Goal: Task Accomplishment & Management: Manage account settings

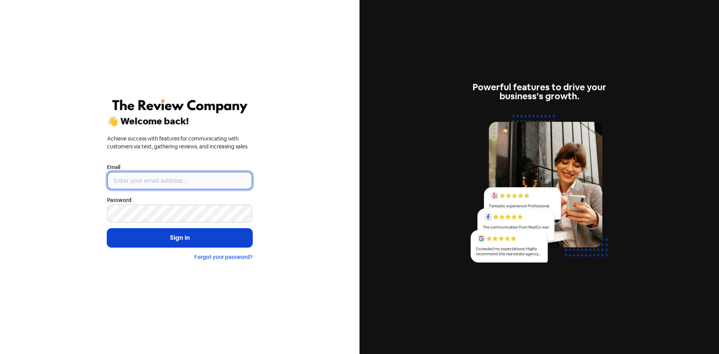
type input "[EMAIL_ADDRESS][DOMAIN_NAME]"
click at [160, 231] on button "Sign in" at bounding box center [179, 237] width 145 height 19
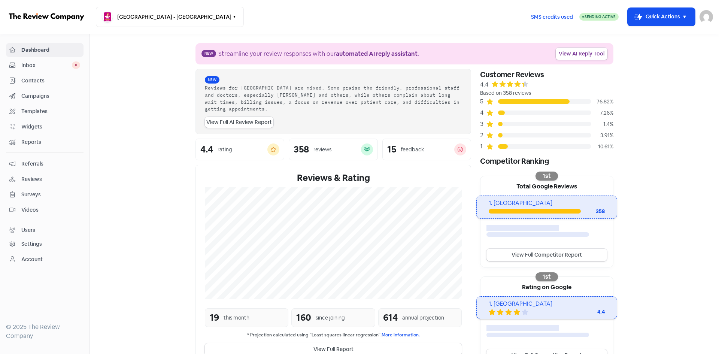
click at [39, 79] on span "Contacts" at bounding box center [50, 81] width 59 height 8
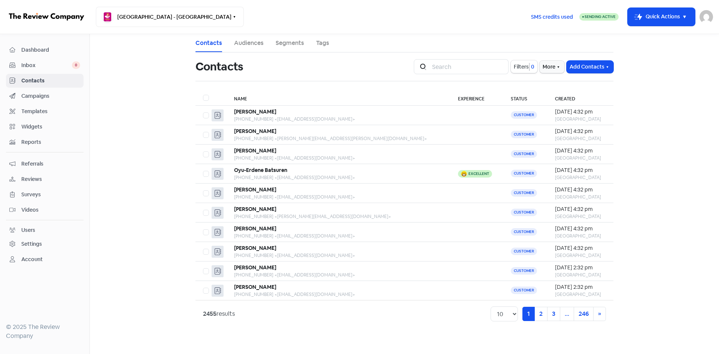
click at [36, 177] on span "Reviews" at bounding box center [50, 179] width 59 height 8
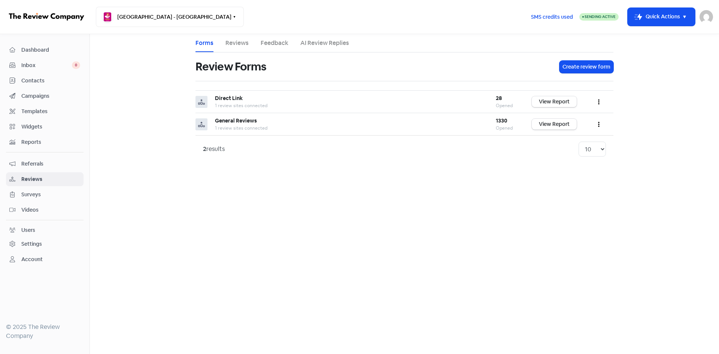
click at [35, 64] on span "Inbox" at bounding box center [46, 65] width 51 height 8
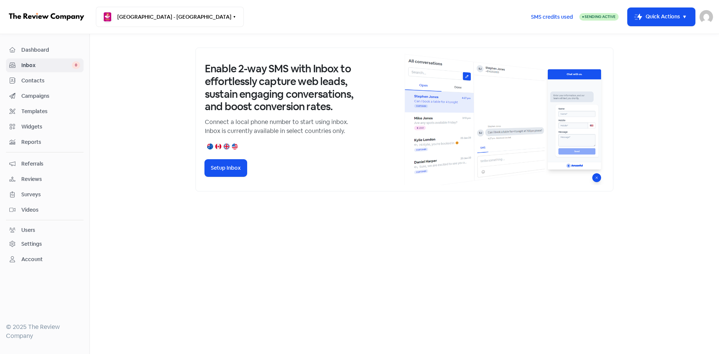
click at [35, 48] on span "Dashboard" at bounding box center [50, 50] width 59 height 8
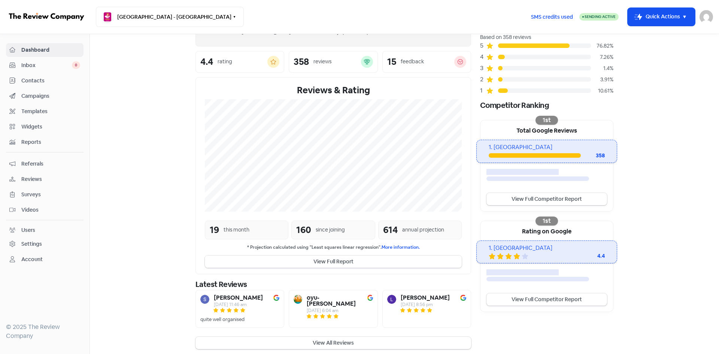
scroll to position [60, 0]
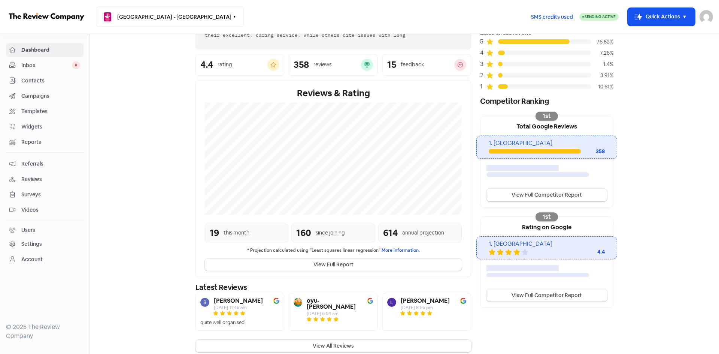
click at [341, 344] on button "View All Reviews" at bounding box center [333, 346] width 276 height 12
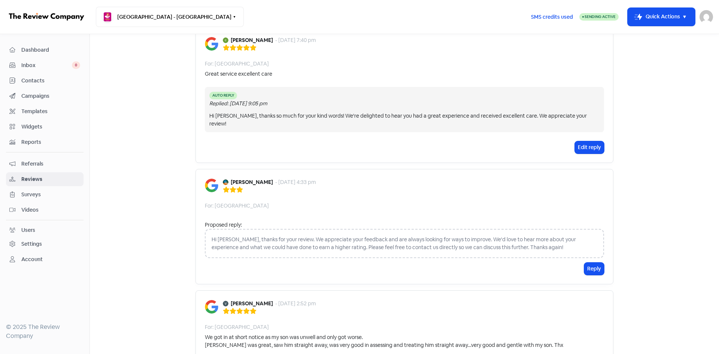
scroll to position [449, 0]
click at [595, 262] on button "Reply" at bounding box center [594, 268] width 20 height 12
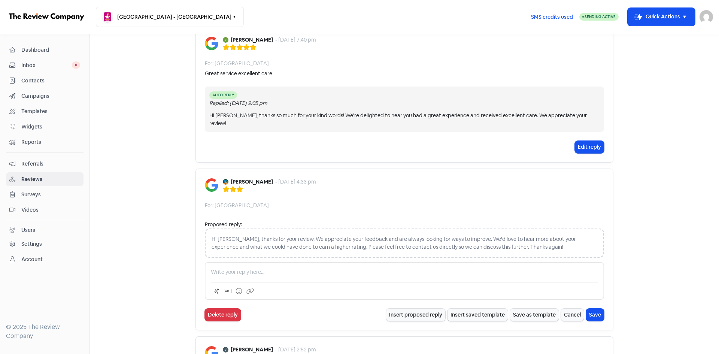
click at [234, 239] on div "Hi [PERSON_NAME], thanks for your review. We appreciate your feedback and are a…" at bounding box center [404, 242] width 399 height 29
click at [418, 308] on button "Insert proposed reply" at bounding box center [415, 314] width 59 height 12
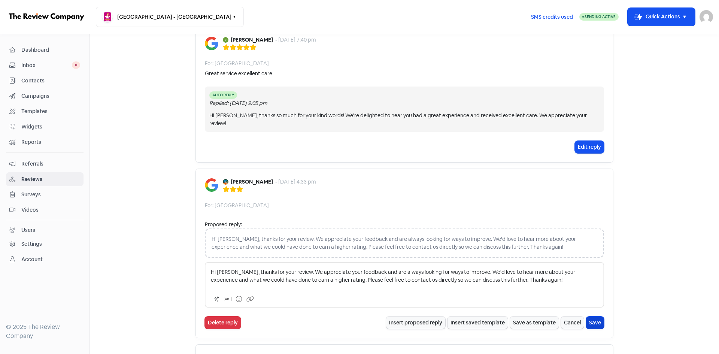
click at [589, 316] on button "Save" at bounding box center [595, 322] width 18 height 12
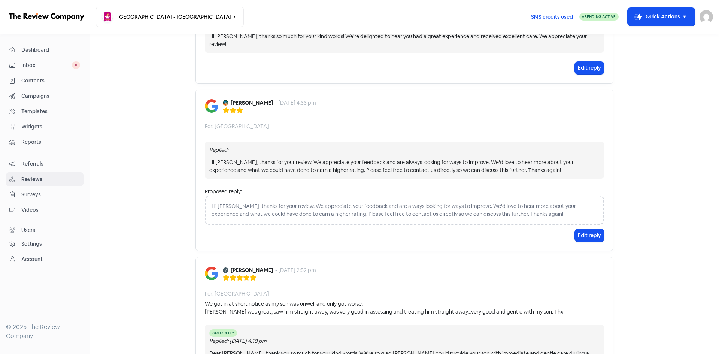
scroll to position [562, 0]
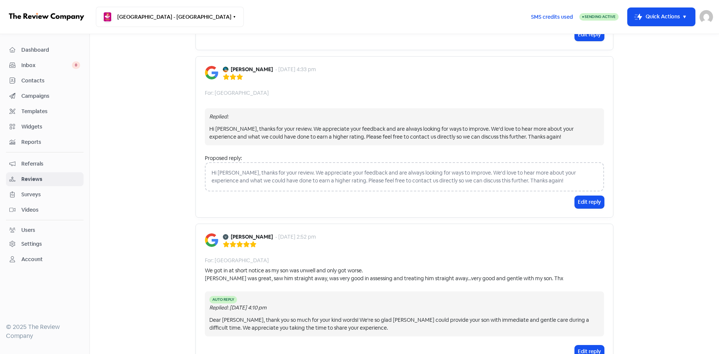
click at [44, 81] on span "Contacts" at bounding box center [50, 81] width 59 height 8
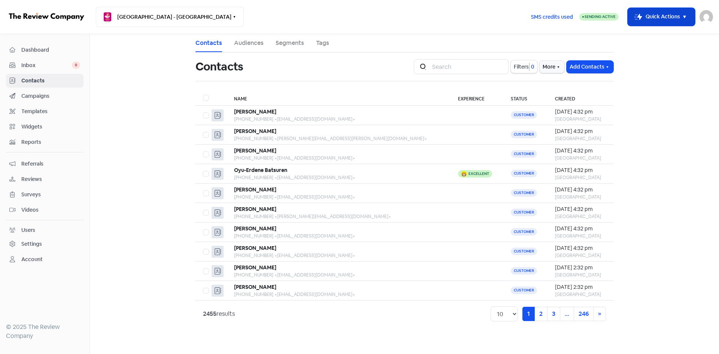
click at [651, 24] on button "Icon For Thunder-move Quick Actions" at bounding box center [660, 17] width 67 height 18
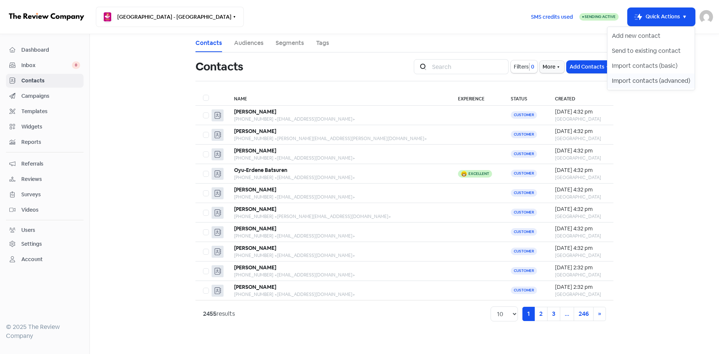
click at [648, 78] on button "Import contacts (advanced)" at bounding box center [650, 80] width 87 height 15
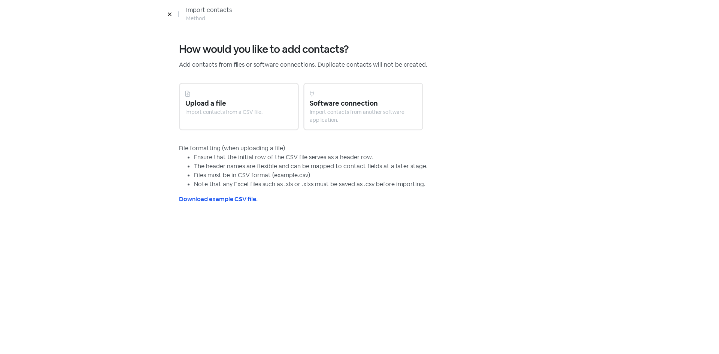
click at [224, 97] on div at bounding box center [238, 93] width 107 height 9
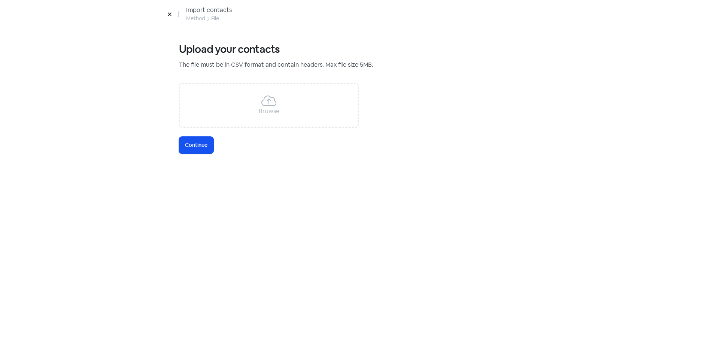
click at [224, 97] on div "Browse" at bounding box center [269, 105] width 180 height 45
click at [188, 144] on span "Continue" at bounding box center [196, 145] width 22 height 8
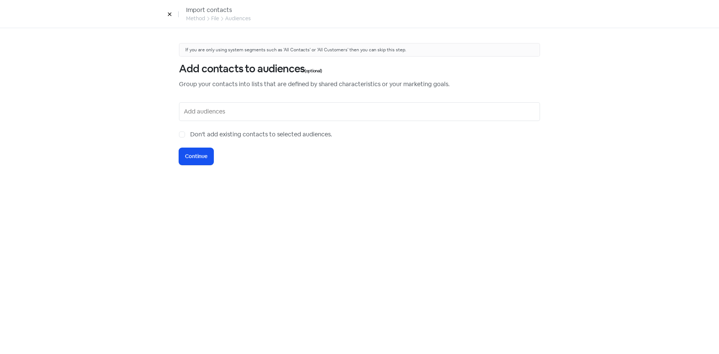
click at [188, 118] on div at bounding box center [359, 111] width 361 height 19
click at [191, 115] on input "text" at bounding box center [360, 112] width 353 height 12
click at [213, 112] on input "text" at bounding box center [360, 112] width 353 height 12
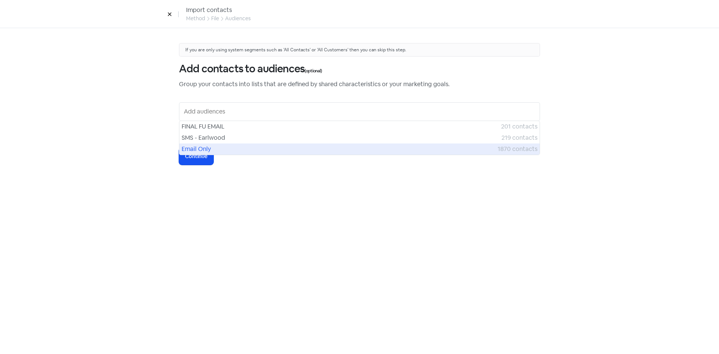
click at [200, 145] on span "Email Only" at bounding box center [340, 149] width 316 height 9
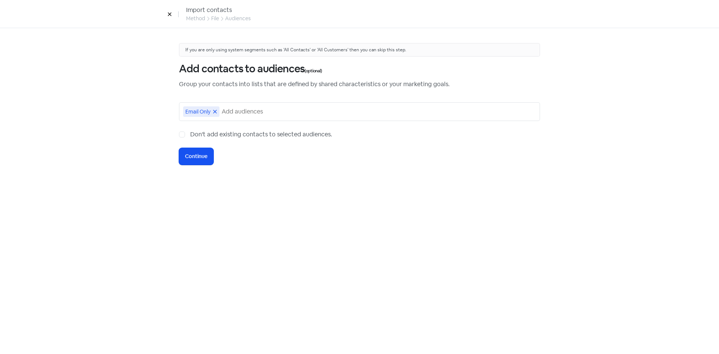
click at [186, 134] on div "Don't add existing contacts to selected audiences." at bounding box center [359, 134] width 361 height 9
click at [190, 134] on label "Don't add existing contacts to selected audiences." at bounding box center [261, 134] width 142 height 9
click at [190, 134] on input "Don't add existing contacts to selected audiences." at bounding box center [192, 132] width 5 height 5
checkbox input "true"
click at [188, 158] on span "Continue" at bounding box center [196, 156] width 22 height 8
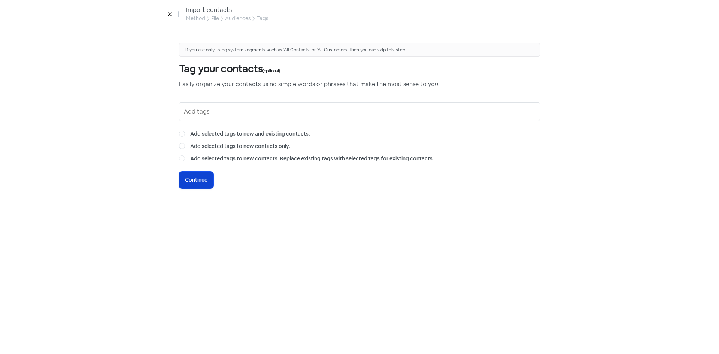
click at [192, 183] on span "Continue" at bounding box center [196, 180] width 22 height 8
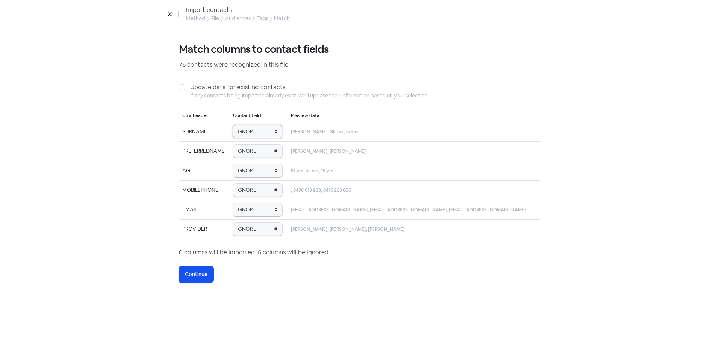
click at [260, 130] on select "IGNORE First name Last name Mobile number Email address Contact status Provider…" at bounding box center [257, 131] width 49 height 13
select select "last_name"
click at [247, 125] on select "IGNORE First name Last name Mobile number Email address Contact status Provider…" at bounding box center [257, 131] width 49 height 13
click at [261, 153] on select "IGNORE First name Last name Mobile number Email address Contact status Provider…" at bounding box center [257, 151] width 49 height 13
select select "first_name"
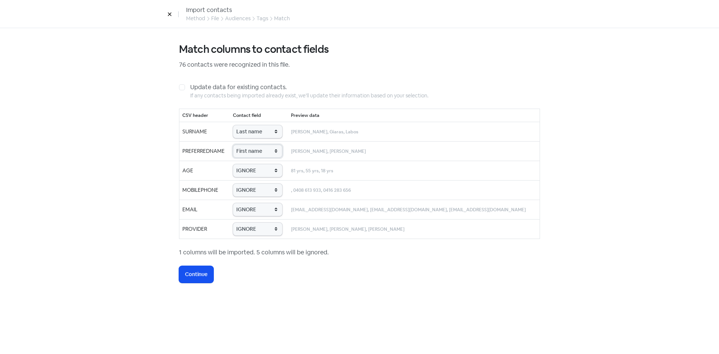
click at [247, 145] on select "IGNORE First name Last name Mobile number Email address Contact status Provider…" at bounding box center [257, 151] width 49 height 13
drag, startPoint x: 260, startPoint y: 171, endPoint x: 261, endPoint y: 176, distance: 4.5
click at [260, 171] on select "IGNORE First name Last name Mobile number Email address Contact status Provider…" at bounding box center [257, 170] width 49 height 13
select select "age"
click at [247, 164] on select "IGNORE First name Last name Mobile number Email address Contact status Provider…" at bounding box center [257, 170] width 49 height 13
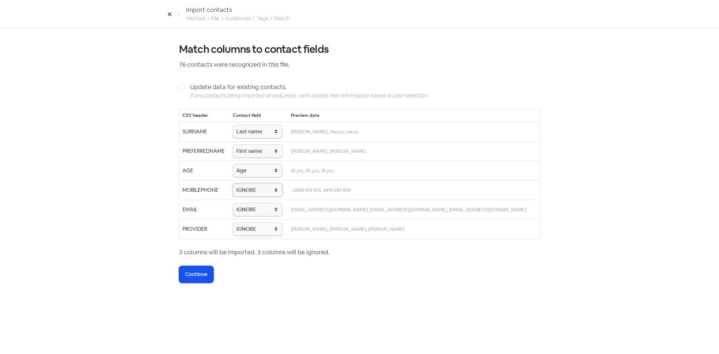
click at [253, 183] on select "IGNORE First name Last name Mobile number Email address Contact status Provider…" at bounding box center [257, 189] width 49 height 13
click at [247, 183] on select "IGNORE First name Last name Mobile number Email address Contact status Provider…" at bounding box center [257, 189] width 49 height 13
click at [273, 187] on select "IGNORE First name Last name Mobile number Email address Contact status Provider…" at bounding box center [257, 189] width 49 height 13
select select "phone"
click at [247, 183] on select "IGNORE First name Last name Mobile number Email address Contact status Provider…" at bounding box center [257, 189] width 49 height 13
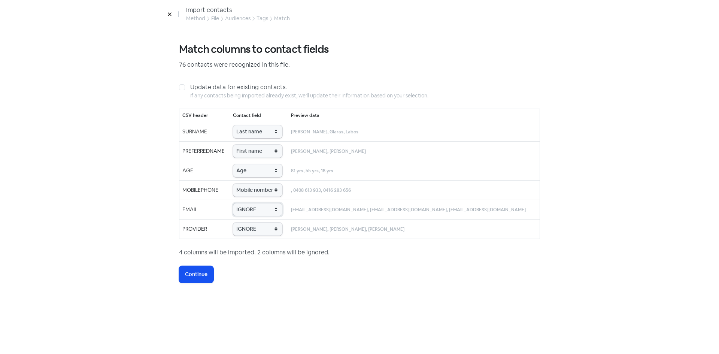
click at [272, 208] on select "IGNORE First name Last name Mobile number Email address Contact status Provider…" at bounding box center [257, 209] width 49 height 13
select select "email"
click at [247, 203] on select "IGNORE First name Last name Mobile number Email address Contact status Provider…" at bounding box center [257, 209] width 49 height 13
click at [269, 228] on select "IGNORE First name Last name Mobile number Email address Contact status Provider…" at bounding box center [257, 228] width 49 height 13
select select "provider_name"
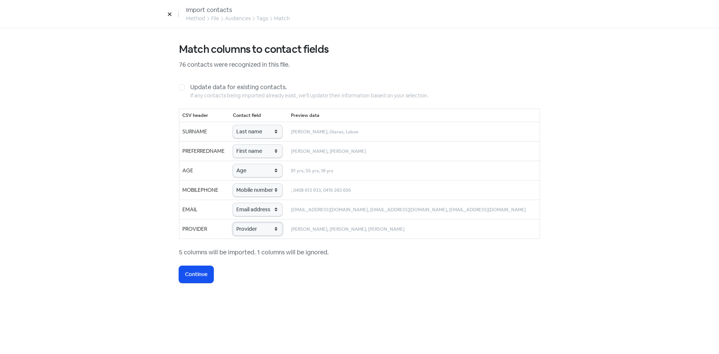
click at [247, 222] on select "IGNORE First name Last name Mobile number Email address Contact status Provider…" at bounding box center [257, 228] width 49 height 13
click at [186, 274] on span "Continue" at bounding box center [196, 274] width 22 height 8
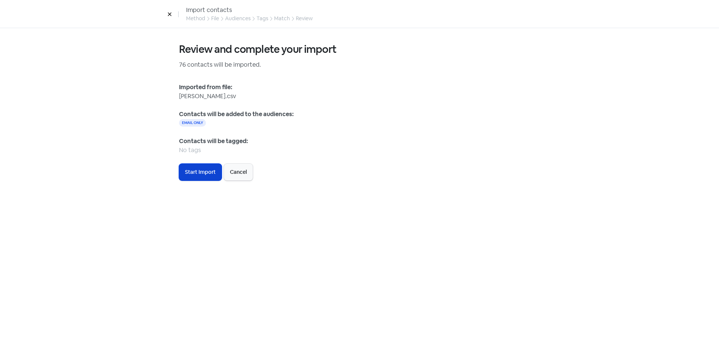
click at [195, 167] on button "Icon For Loading Start Import" at bounding box center [200, 172] width 43 height 17
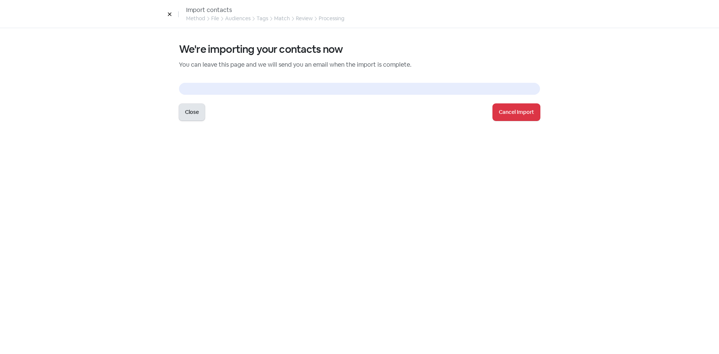
click at [193, 116] on button "Close" at bounding box center [192, 112] width 26 height 17
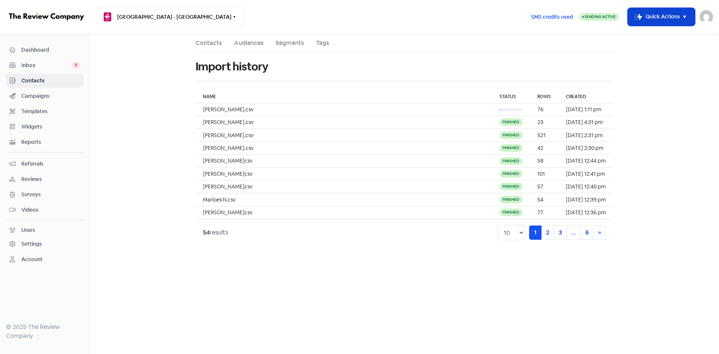
click at [656, 15] on button "Icon For Thunder-move Quick Actions" at bounding box center [660, 17] width 67 height 18
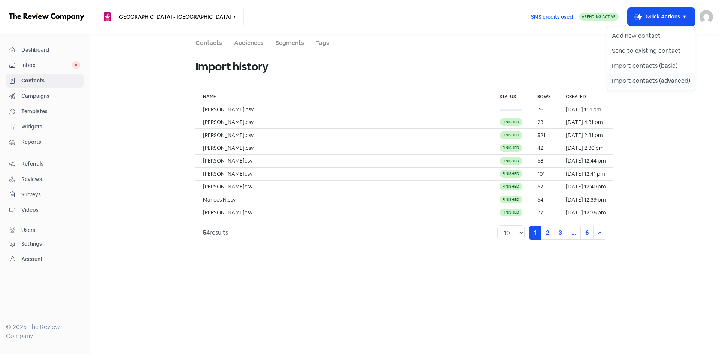
click at [629, 83] on button "Import contacts (advanced)" at bounding box center [650, 80] width 87 height 15
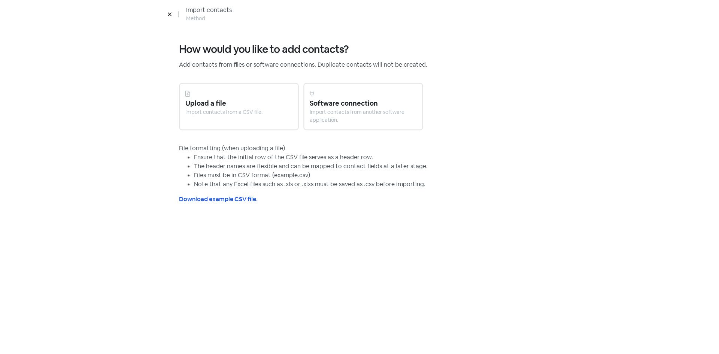
click at [249, 109] on div "Import contacts from a CSV file." at bounding box center [238, 112] width 107 height 8
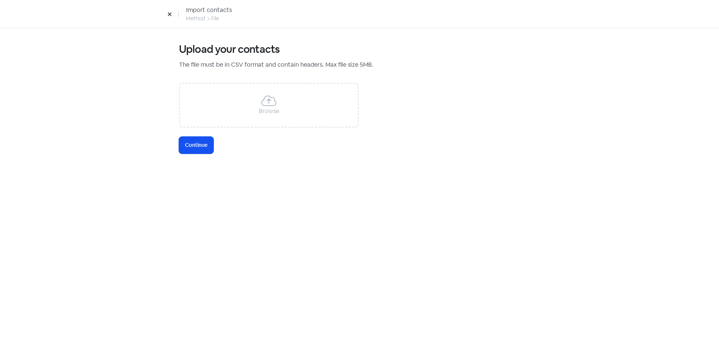
click at [249, 109] on div "Browse" at bounding box center [269, 105] width 180 height 45
click at [198, 145] on span "Continue" at bounding box center [196, 145] width 22 height 8
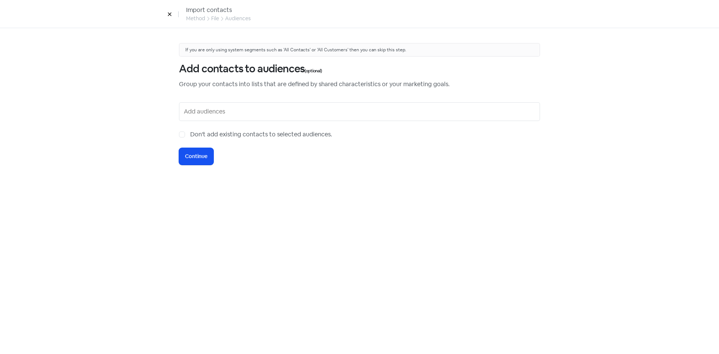
click at [216, 116] on input "text" at bounding box center [360, 112] width 353 height 12
click at [204, 113] on input "text" at bounding box center [360, 112] width 353 height 12
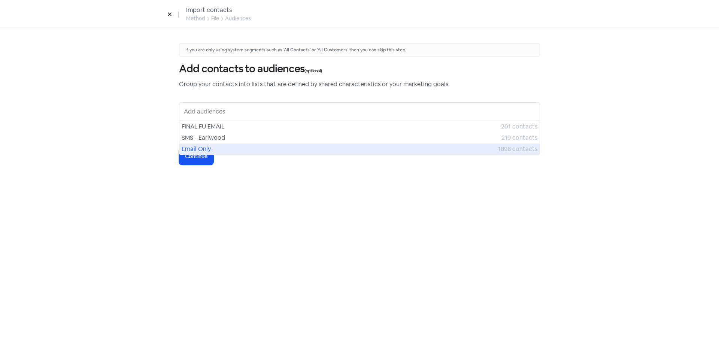
click at [204, 146] on span "Email Only" at bounding box center [340, 149] width 316 height 9
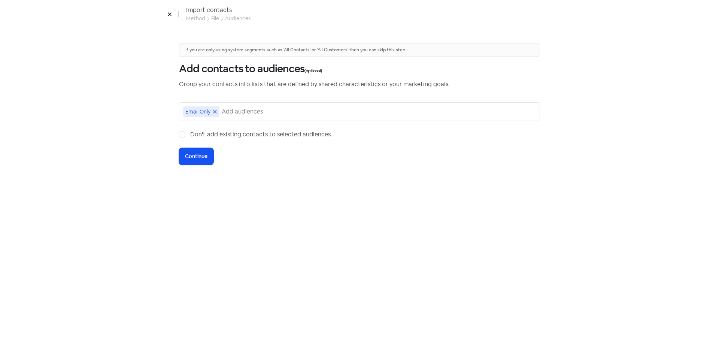
click at [190, 136] on label "Don't add existing contacts to selected audiences." at bounding box center [261, 134] width 142 height 9
click at [190, 135] on input "Don't add existing contacts to selected audiences." at bounding box center [192, 132] width 5 height 5
checkbox input "true"
click at [190, 158] on span "Continue" at bounding box center [196, 156] width 22 height 8
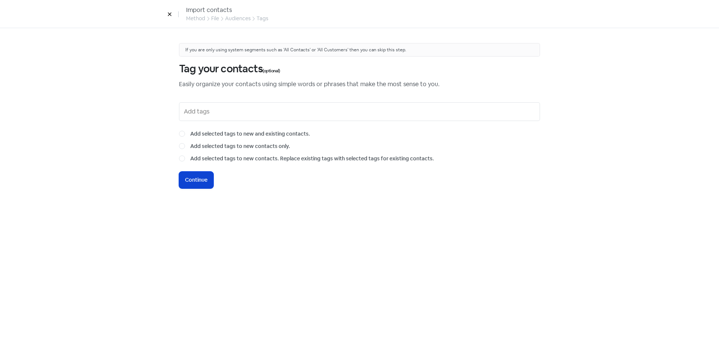
click at [194, 179] on span "Continue" at bounding box center [196, 180] width 22 height 8
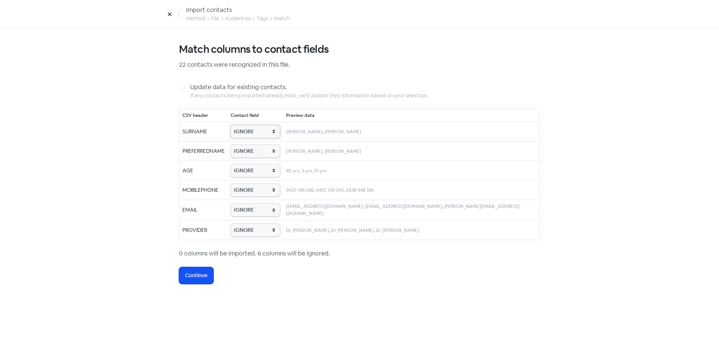
click at [266, 130] on select "IGNORE First name Last name Mobile number Email address Contact status Provider…" at bounding box center [255, 131] width 49 height 13
select select "last_name"
click at [245, 125] on select "IGNORE First name Last name Mobile number Email address Contact status Provider…" at bounding box center [255, 131] width 49 height 13
click at [263, 155] on select "IGNORE First name Last name Mobile number Email address Contact status Provider…" at bounding box center [255, 151] width 49 height 13
select select "first_name"
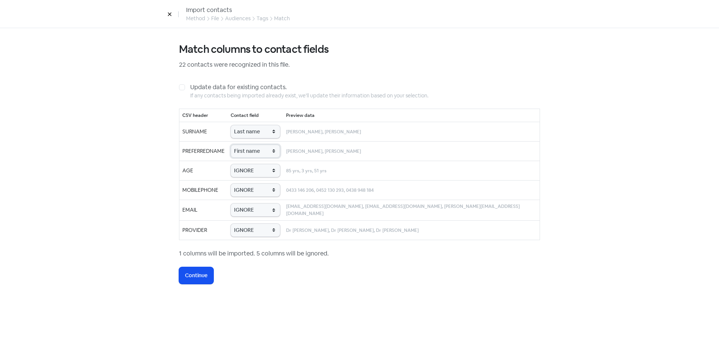
click at [245, 145] on select "IGNORE First name Last name Mobile number Email address Contact status Provider…" at bounding box center [255, 151] width 49 height 13
click at [262, 170] on select "IGNORE First name Last name Mobile number Email address Contact status Provider…" at bounding box center [255, 170] width 49 height 13
select select "age"
click at [245, 164] on select "IGNORE First name Last name Mobile number Email address Contact status Provider…" at bounding box center [255, 170] width 49 height 13
click at [266, 187] on select "IGNORE First name Last name Mobile number Email address Contact status Provider…" at bounding box center [255, 189] width 49 height 13
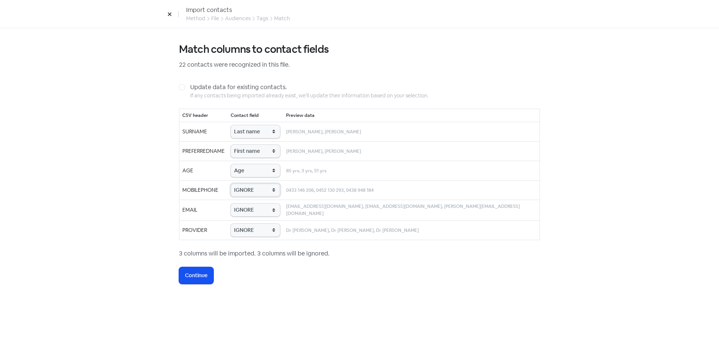
select select "phone"
click at [245, 183] on select "IGNORE First name Last name Mobile number Email address Contact status Provider…" at bounding box center [255, 189] width 49 height 13
click at [269, 205] on select "IGNORE First name Last name Mobile number Email address Contact status Provider…" at bounding box center [255, 209] width 49 height 13
click at [268, 259] on div "Match columns to contact fields 22 contacts were recognized in this file. Updat…" at bounding box center [359, 163] width 361 height 241
click at [271, 203] on select "IGNORE First name Last name Mobile number Email address Contact status Provider…" at bounding box center [255, 209] width 49 height 13
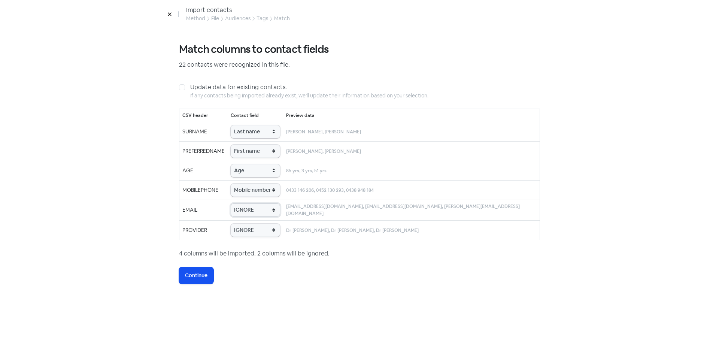
click at [271, 210] on select "IGNORE First name Last name Mobile number Email address Contact status Provider…" at bounding box center [255, 209] width 49 height 13
select select "email"
click at [245, 203] on select "IGNORE First name Last name Mobile number Email address Contact status Provider…" at bounding box center [255, 209] width 49 height 13
click at [263, 234] on select "IGNORE First name Last name Mobile number Email address Contact status Provider…" at bounding box center [255, 230] width 49 height 13
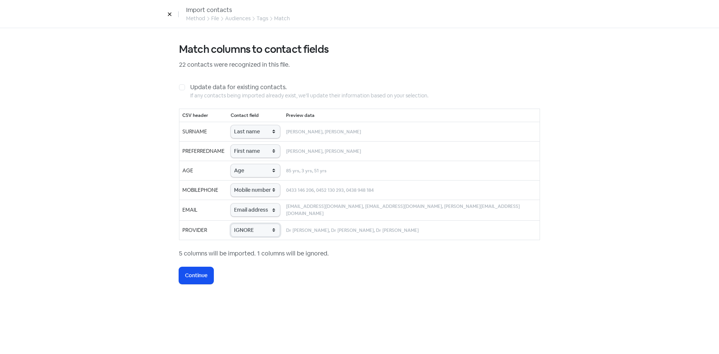
select select "provider_name"
click at [245, 224] on select "IGNORE First name Last name Mobile number Email address Contact status Provider…" at bounding box center [255, 230] width 49 height 13
click at [197, 275] on span "Continue" at bounding box center [196, 275] width 22 height 8
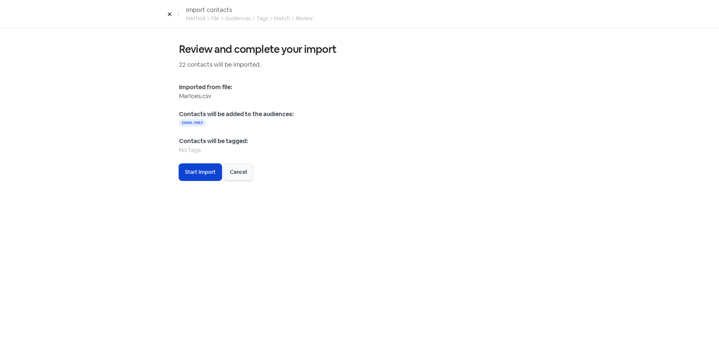
click at [207, 171] on span "Start Import" at bounding box center [200, 172] width 31 height 8
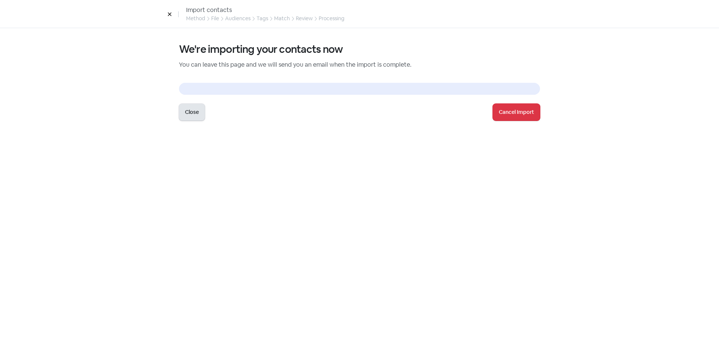
click at [191, 110] on button "Close" at bounding box center [192, 112] width 26 height 17
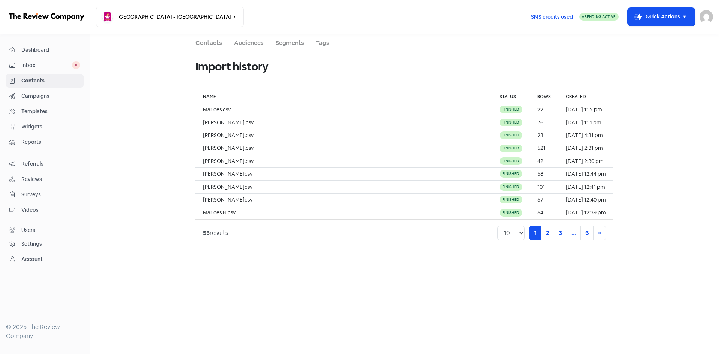
click at [201, 45] on link "Contacts" at bounding box center [208, 43] width 27 height 9
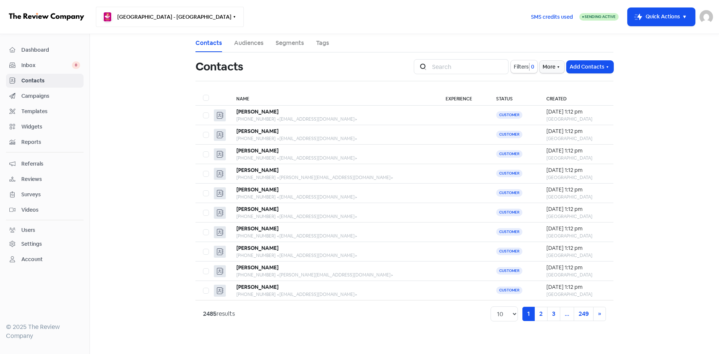
click at [117, 17] on button "[GEOGRAPHIC_DATA] - [GEOGRAPHIC_DATA]" at bounding box center [170, 17] width 148 height 20
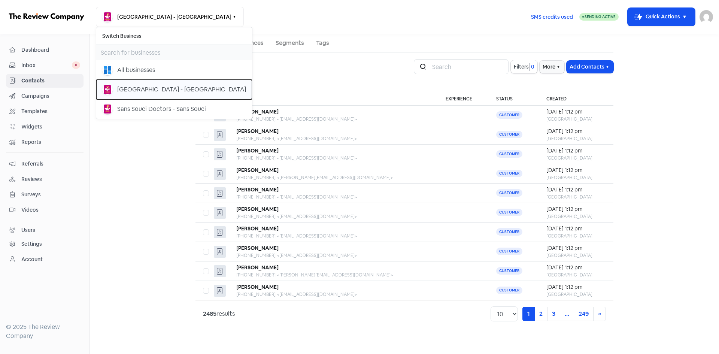
click div "[GEOGRAPHIC_DATA] - [GEOGRAPHIC_DATA]"
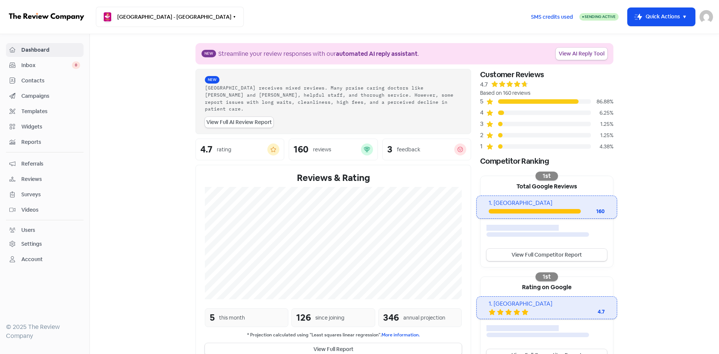
click at [37, 78] on span "Contacts" at bounding box center [50, 81] width 59 height 8
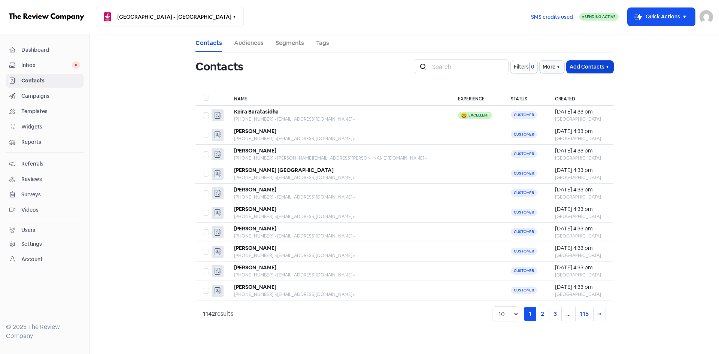
click at [611, 69] on button "Add Contacts" at bounding box center [589, 67] width 47 height 12
click at [583, 110] on button "Import contacts (advanced)" at bounding box center [569, 113] width 87 height 15
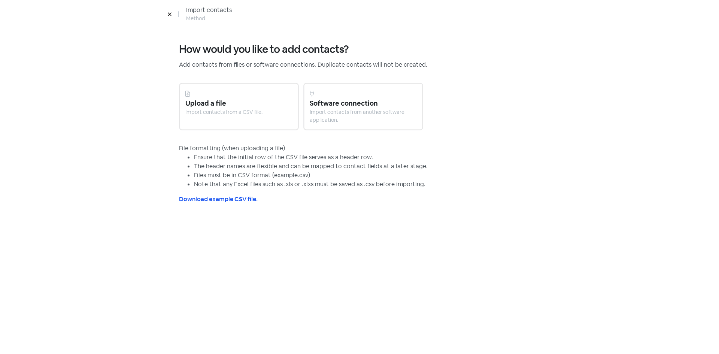
click at [235, 113] on div "Import contacts from a CSV file." at bounding box center [238, 112] width 107 height 8
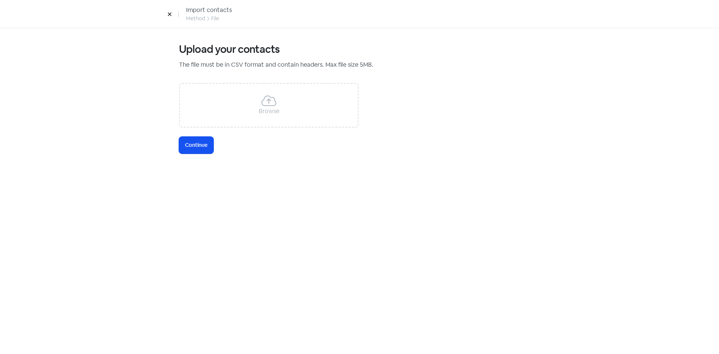
click at [235, 113] on div "Browse" at bounding box center [269, 105] width 180 height 45
click at [197, 148] on span "Continue" at bounding box center [196, 145] width 22 height 8
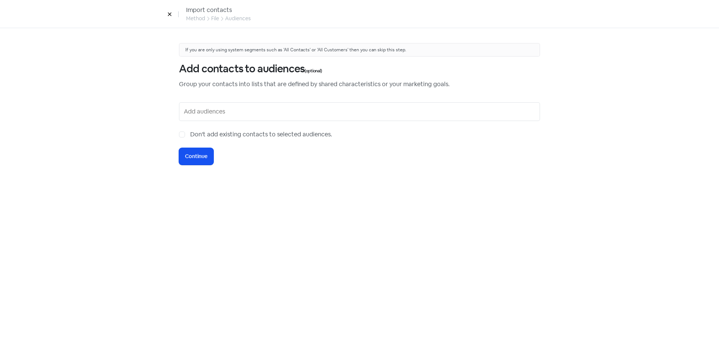
click at [213, 119] on div at bounding box center [359, 111] width 361 height 19
click at [223, 108] on input "text" at bounding box center [360, 112] width 353 height 12
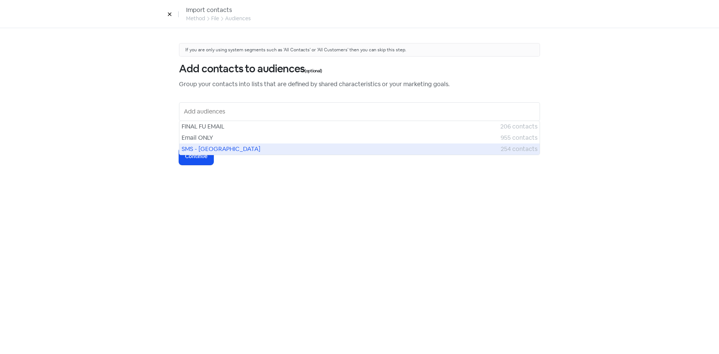
click at [215, 146] on span "SMS - Bangor" at bounding box center [341, 149] width 319 height 9
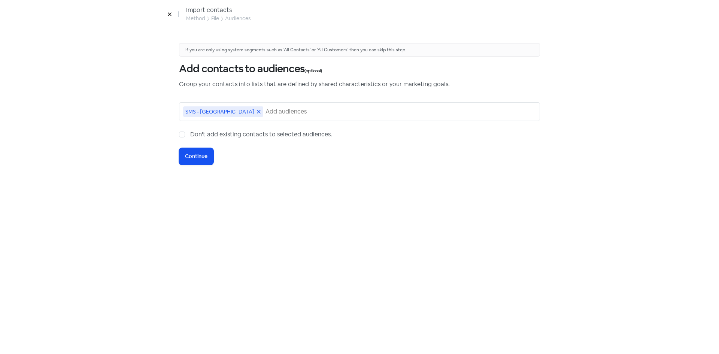
click at [257, 111] on icon at bounding box center [258, 111] width 3 height 3
click at [221, 112] on input "text" at bounding box center [360, 112] width 353 height 12
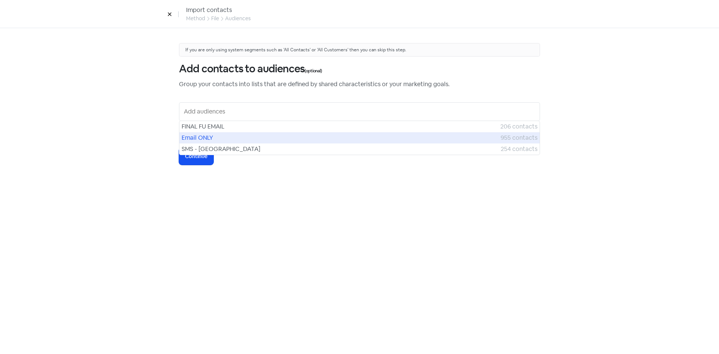
click at [215, 137] on span "Email ONLY" at bounding box center [341, 137] width 319 height 9
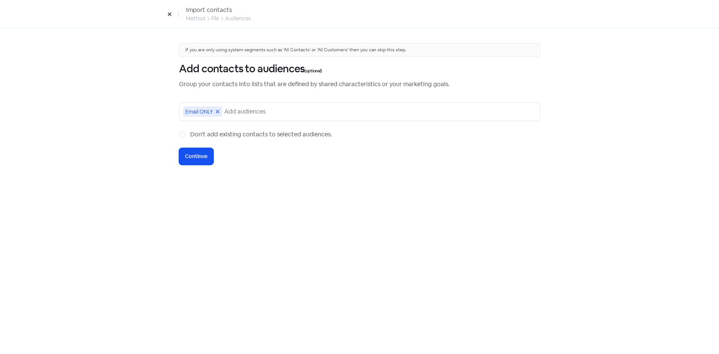
click at [190, 134] on label "Don't add existing contacts to selected audiences." at bounding box center [261, 134] width 142 height 9
click at [190, 134] on input "Don't add existing contacts to selected audiences." at bounding box center [192, 132] width 5 height 5
checkbox input "true"
click at [192, 158] on span "Continue" at bounding box center [196, 156] width 22 height 8
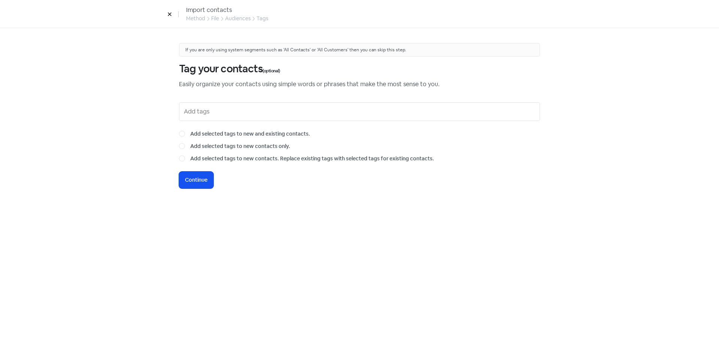
click at [202, 108] on input "text" at bounding box center [360, 112] width 353 height 12
click at [335, 210] on div "If you are only using system segments such as 'All Contacts' or 'All Customers'…" at bounding box center [359, 191] width 391 height 326
click at [209, 185] on button "Icon For Loading Continue" at bounding box center [196, 179] width 34 height 17
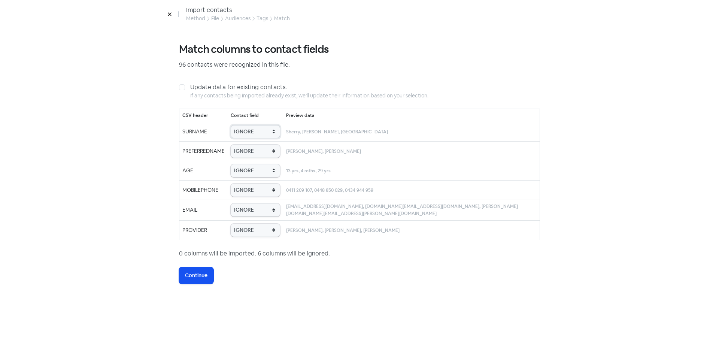
click at [261, 130] on select "IGNORE First name Last name Mobile number Email address Contact status Provider…" at bounding box center [255, 131] width 49 height 13
select select "last_name"
click at [239, 125] on select "IGNORE First name Last name Mobile number Email address Contact status Provider…" at bounding box center [255, 131] width 49 height 13
click at [255, 153] on select "IGNORE First name Last name Mobile number Email address Contact status Provider…" at bounding box center [255, 151] width 49 height 13
select select "first_name"
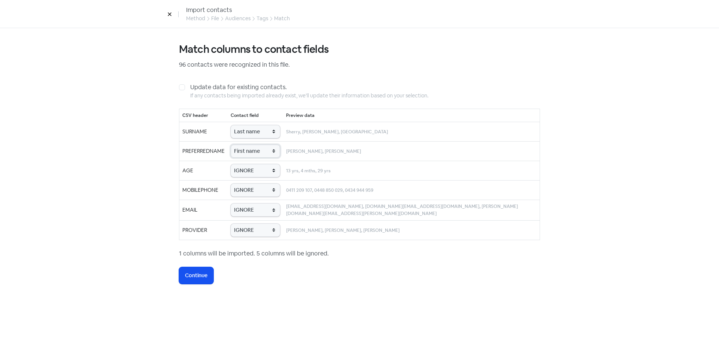
click at [239, 145] on select "IGNORE First name Last name Mobile number Email address Contact status Provider…" at bounding box center [255, 151] width 49 height 13
drag, startPoint x: 256, startPoint y: 171, endPoint x: 256, endPoint y: 177, distance: 6.0
click at [256, 171] on select "IGNORE First name Last name Mobile number Email address Contact status Provider…" at bounding box center [255, 170] width 49 height 13
select select "age"
click at [239, 164] on select "IGNORE First name Last name Mobile number Email address Contact status Provider…" at bounding box center [255, 170] width 49 height 13
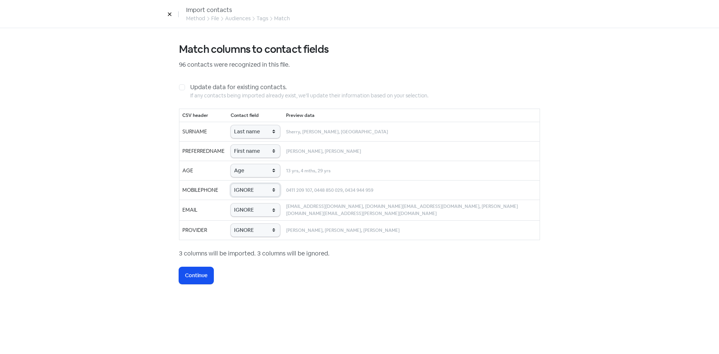
click at [251, 190] on select "IGNORE First name Last name Mobile number Email address Contact status Provider…" at bounding box center [255, 189] width 49 height 13
select select "phone"
click at [239, 183] on select "IGNORE First name Last name Mobile number Email address Contact status Provider…" at bounding box center [255, 189] width 49 height 13
click at [257, 210] on select "IGNORE First name Last name Mobile number Email address Contact status Provider…" at bounding box center [255, 209] width 49 height 13
select select "email"
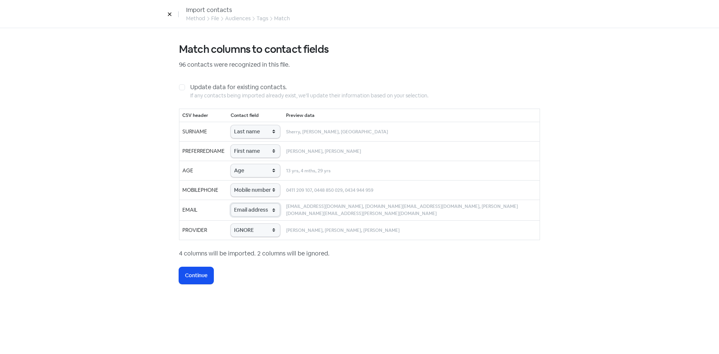
click at [239, 203] on select "IGNORE First name Last name Mobile number Email address Contact status Provider…" at bounding box center [255, 209] width 49 height 13
click at [259, 230] on select "IGNORE First name Last name Mobile number Email address Contact status Provider…" at bounding box center [255, 230] width 49 height 13
select select "provider_name"
click at [239, 224] on select "IGNORE First name Last name Mobile number Email address Contact status Provider…" at bounding box center [255, 230] width 49 height 13
click at [203, 279] on button "Icon For Loading Continue" at bounding box center [196, 275] width 34 height 17
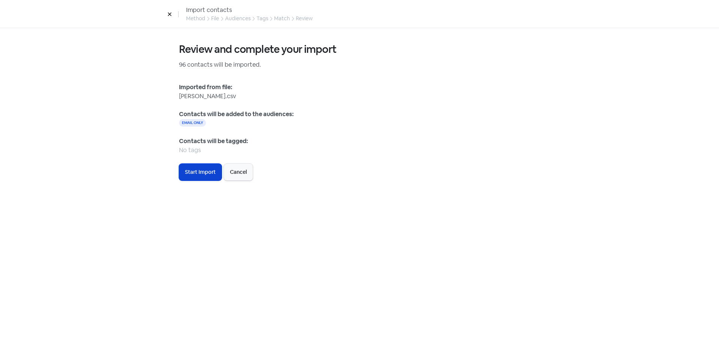
click at [184, 174] on button "Icon For Loading Start Import" at bounding box center [200, 172] width 43 height 17
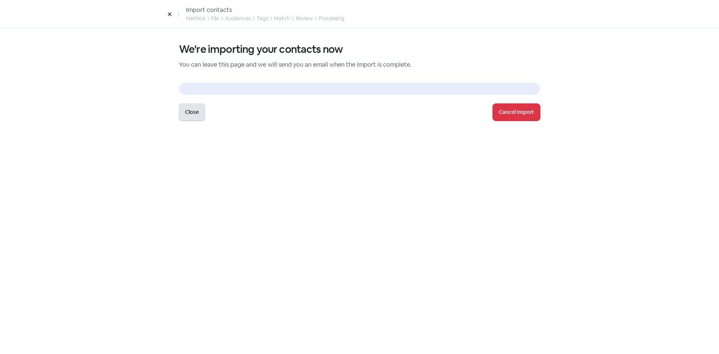
click at [198, 118] on button "Close" at bounding box center [192, 112] width 26 height 17
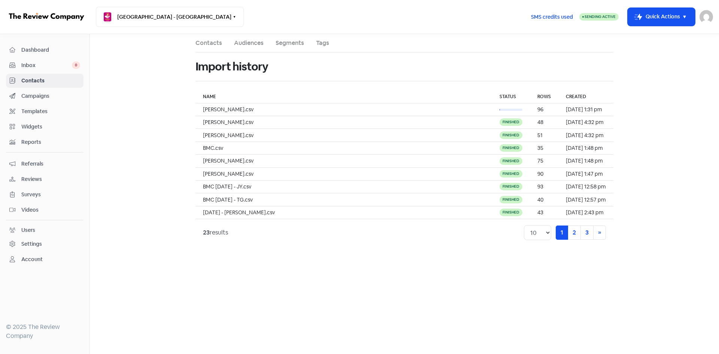
click at [45, 50] on span "Dashboard" at bounding box center [50, 50] width 59 height 8
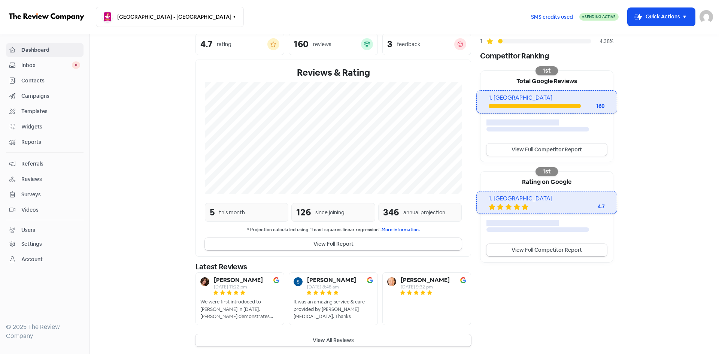
scroll to position [107, 0]
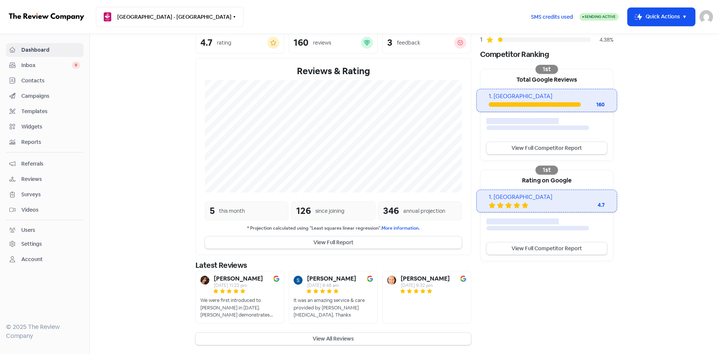
click at [38, 142] on span "Reports" at bounding box center [50, 142] width 59 height 8
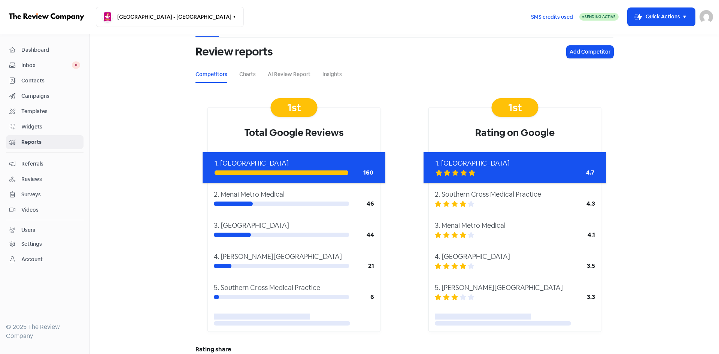
scroll to position [1, 0]
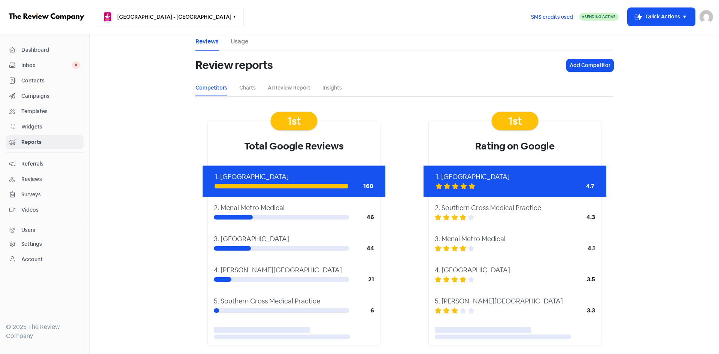
click at [183, 21] on button "[GEOGRAPHIC_DATA] - [GEOGRAPHIC_DATA]" at bounding box center [170, 17] width 148 height 20
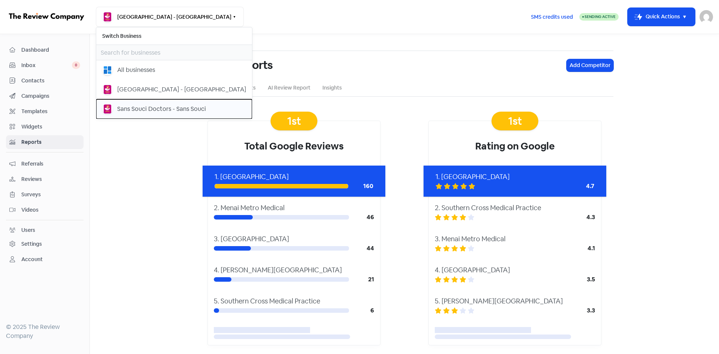
click at [143, 115] on button "Sans Souci Doctors - Sans Souci" at bounding box center [174, 108] width 156 height 19
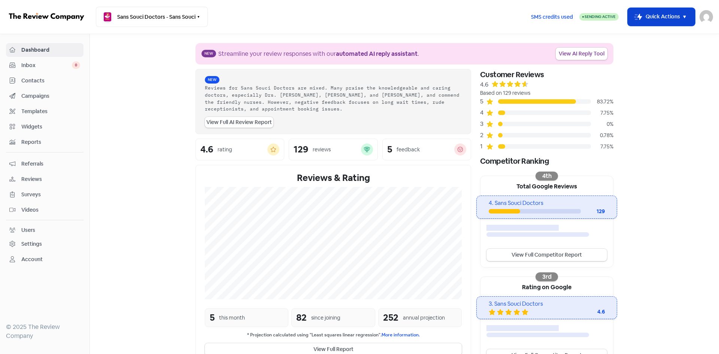
click at [666, 17] on button "Icon For Thunder-move Quick Actions" at bounding box center [660, 17] width 67 height 18
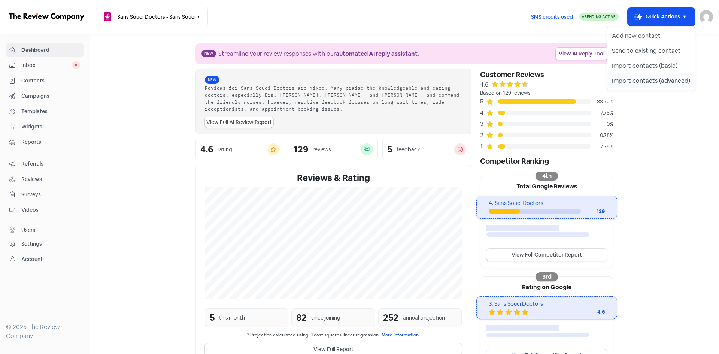
click at [649, 79] on button "Import contacts (advanced)" at bounding box center [650, 80] width 87 height 15
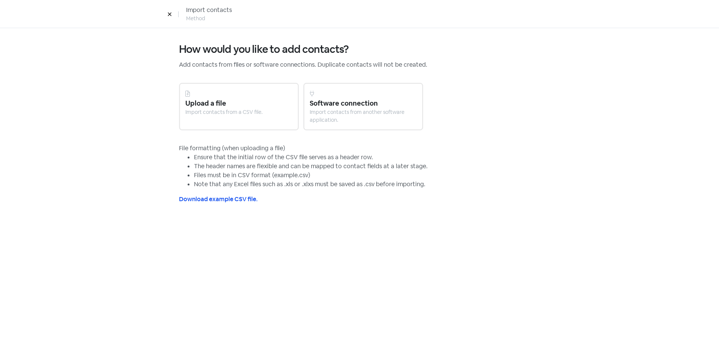
click at [224, 100] on div "Upload a file" at bounding box center [238, 103] width 107 height 10
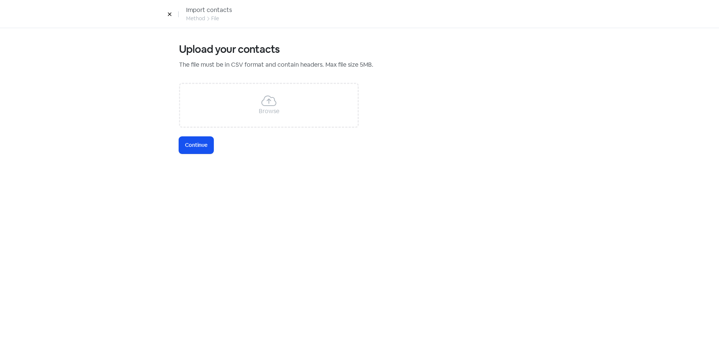
click at [225, 114] on div "Browse" at bounding box center [269, 105] width 180 height 45
click at [198, 146] on span "Continue" at bounding box center [196, 145] width 22 height 8
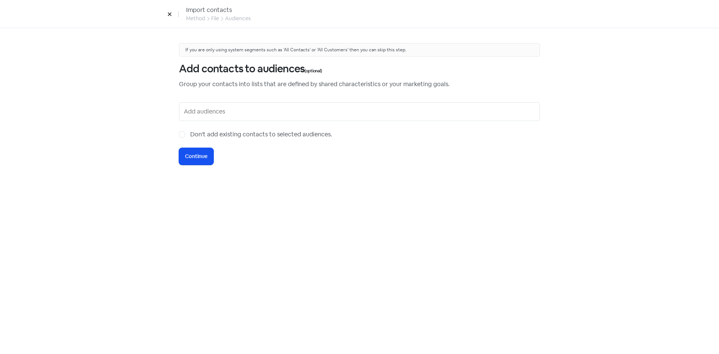
click at [199, 115] on input "text" at bounding box center [360, 112] width 353 height 12
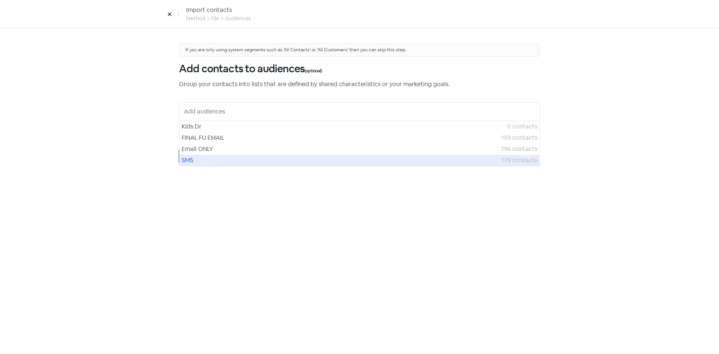
click at [195, 158] on span "SMS" at bounding box center [342, 160] width 320 height 9
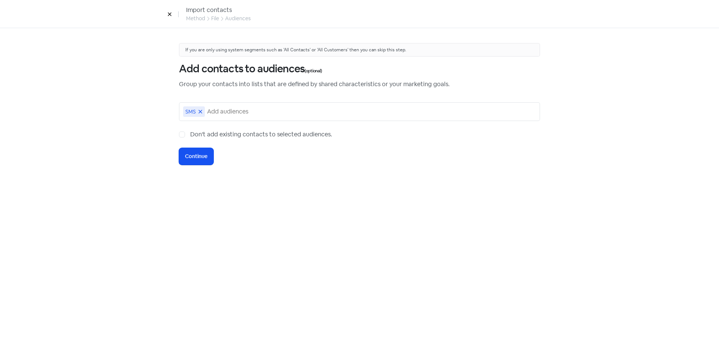
click at [190, 134] on label "Don't add existing contacts to selected audiences." at bounding box center [261, 134] width 142 height 9
click at [190, 134] on input "Don't add existing contacts to selected audiences." at bounding box center [192, 132] width 5 height 5
checkbox input "true"
click at [189, 158] on span "Continue" at bounding box center [196, 156] width 22 height 8
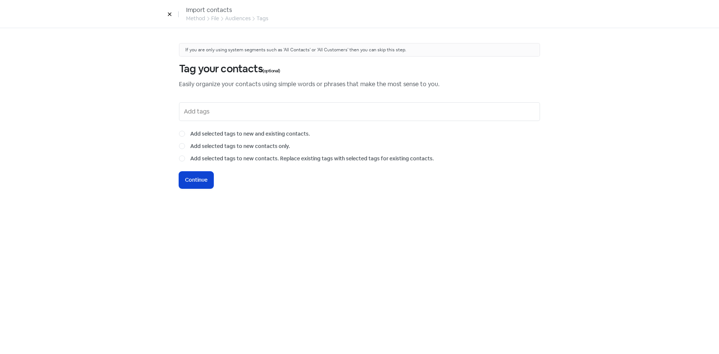
click at [198, 182] on span "Continue" at bounding box center [196, 180] width 22 height 8
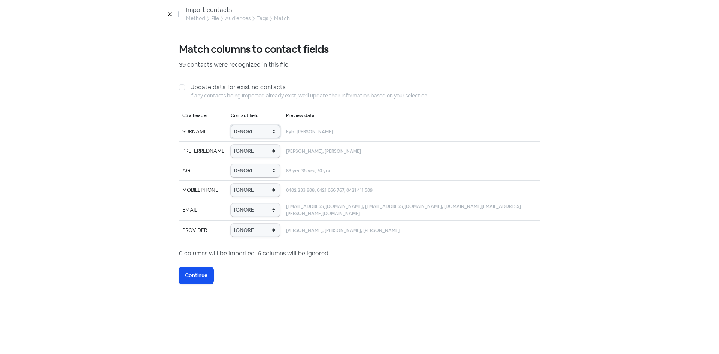
click at [259, 138] on select "IGNORE First name Last name Mobile number Email address Contact status Provider…" at bounding box center [255, 131] width 49 height 13
select select "last_name"
click at [244, 125] on select "IGNORE First name Last name Mobile number Email address Contact status Provider…" at bounding box center [255, 131] width 49 height 13
drag, startPoint x: 259, startPoint y: 152, endPoint x: 259, endPoint y: 157, distance: 4.9
click at [259, 152] on select "IGNORE First name Last name Mobile number Email address Contact status Provider…" at bounding box center [255, 151] width 49 height 13
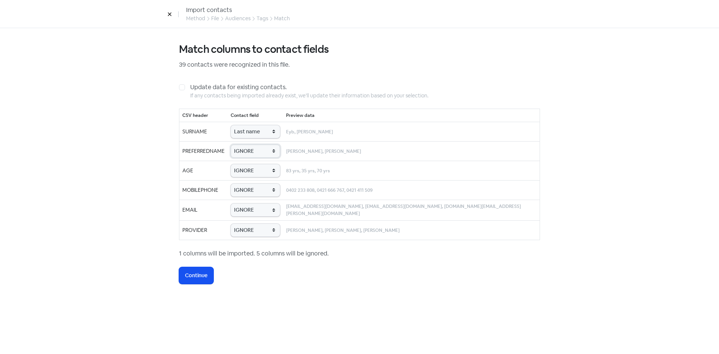
select select "first_name"
click at [244, 145] on select "IGNORE First name Last name Mobile number Email address Contact status Provider…" at bounding box center [255, 151] width 49 height 13
click at [260, 173] on select "IGNORE First name Last name Mobile number Email address Contact status Provider…" at bounding box center [255, 170] width 49 height 13
select select "age"
click at [244, 164] on select "IGNORE First name Last name Mobile number Email address Contact status Provider…" at bounding box center [255, 170] width 49 height 13
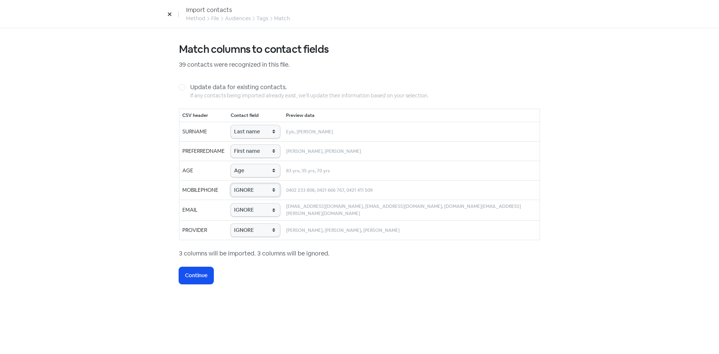
click at [256, 196] on select "IGNORE First name Last name Mobile number Email address Contact status Provider…" at bounding box center [255, 189] width 49 height 13
select select "phone"
click at [244, 183] on select "IGNORE First name Last name Mobile number Email address Contact status Provider…" at bounding box center [255, 189] width 49 height 13
click at [262, 207] on select "IGNORE First name Last name Mobile number Email address Contact status Provider…" at bounding box center [255, 209] width 49 height 13
select select "email"
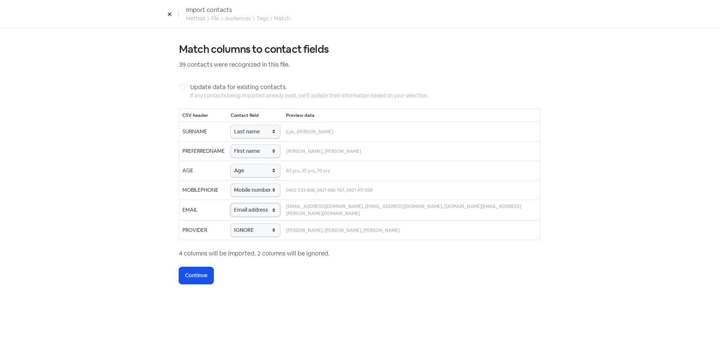
click at [244, 203] on select "IGNORE First name Last name Mobile number Email address Contact status Provider…" at bounding box center [255, 209] width 49 height 13
click at [268, 235] on select "IGNORE First name Last name Mobile number Email address Contact status Provider…" at bounding box center [255, 230] width 49 height 13
select select "provider_name"
click at [244, 224] on select "IGNORE First name Last name Mobile number Email address Contact status Provider…" at bounding box center [255, 230] width 49 height 13
click at [194, 276] on span "Continue" at bounding box center [196, 275] width 22 height 8
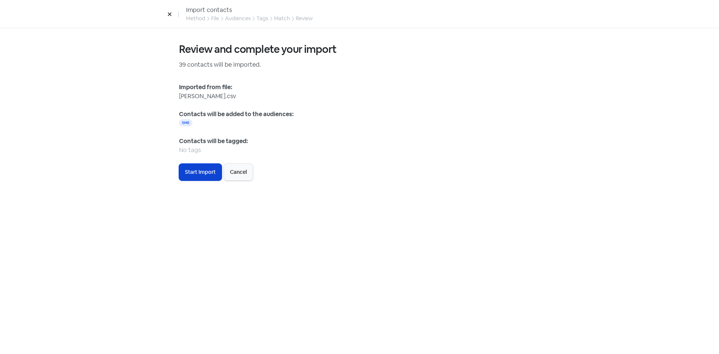
click at [203, 167] on button "Icon For Loading Start Import" at bounding box center [200, 172] width 43 height 17
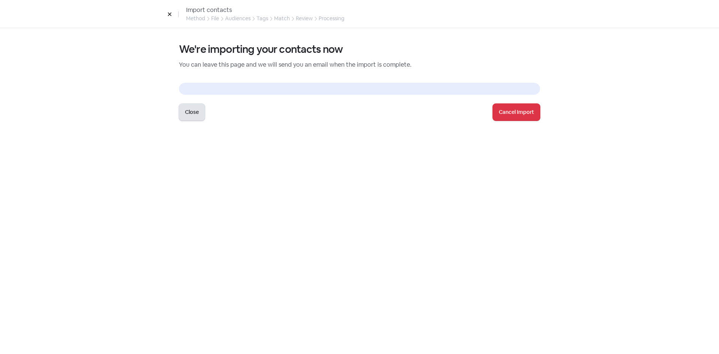
click at [198, 116] on button "Close" at bounding box center [192, 112] width 26 height 17
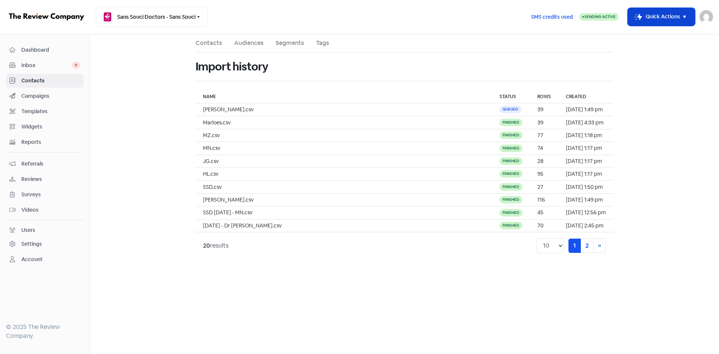
click at [669, 20] on button "Icon For Thunder-move Quick Actions" at bounding box center [660, 17] width 67 height 18
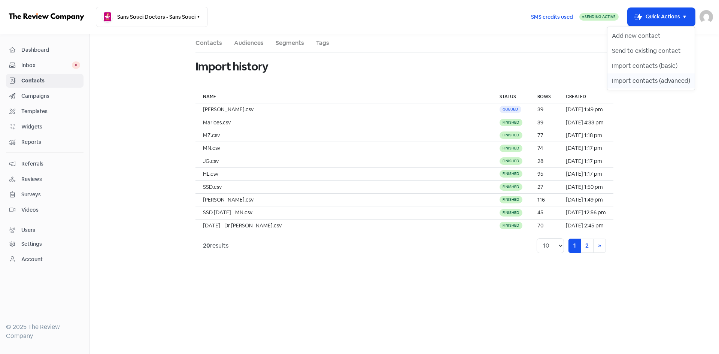
click at [653, 80] on button "Import contacts (advanced)" at bounding box center [650, 80] width 87 height 15
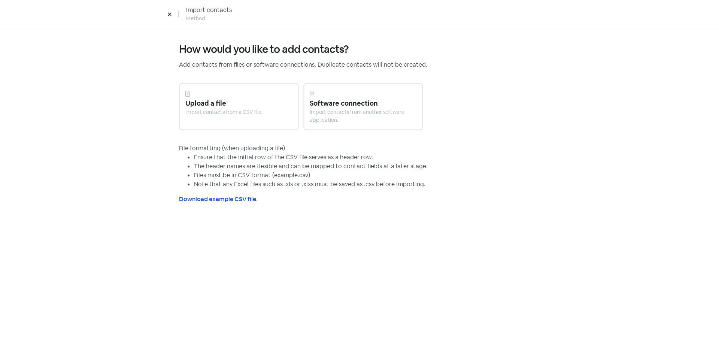
click at [238, 103] on div "Upload a file" at bounding box center [238, 103] width 107 height 10
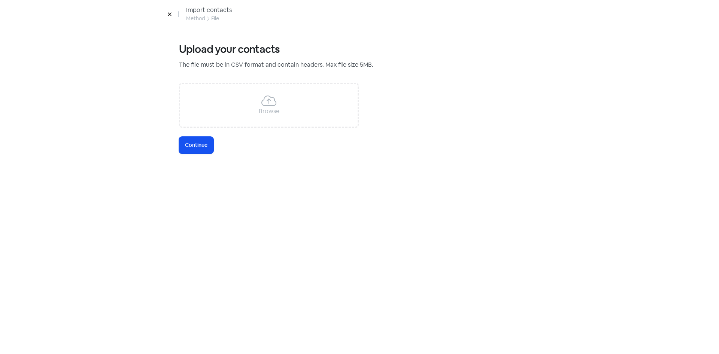
click at [194, 112] on div "Browse" at bounding box center [269, 105] width 180 height 45
click at [194, 149] on button "Icon For Loading Continue" at bounding box center [196, 145] width 34 height 17
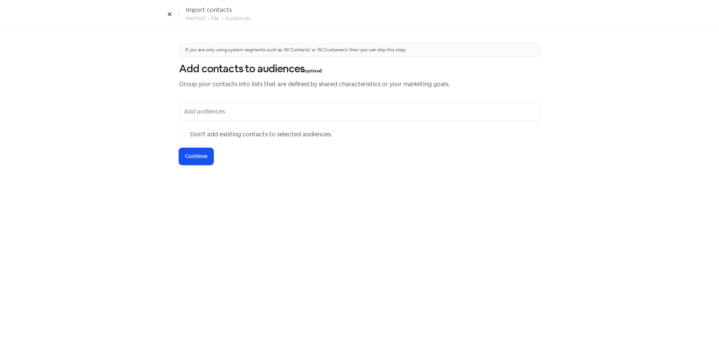
click at [214, 116] on input "text" at bounding box center [360, 112] width 353 height 12
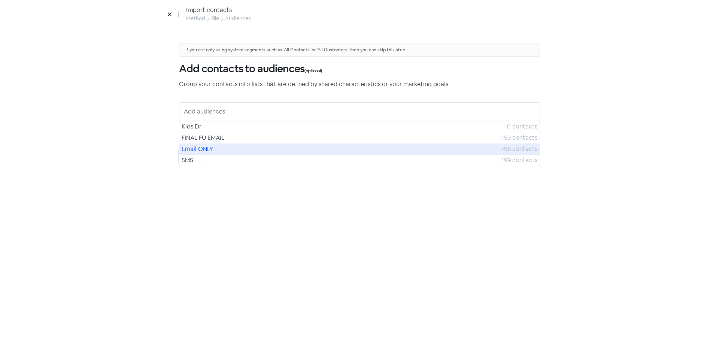
click at [204, 148] on span "Email ONLY" at bounding box center [341, 149] width 319 height 9
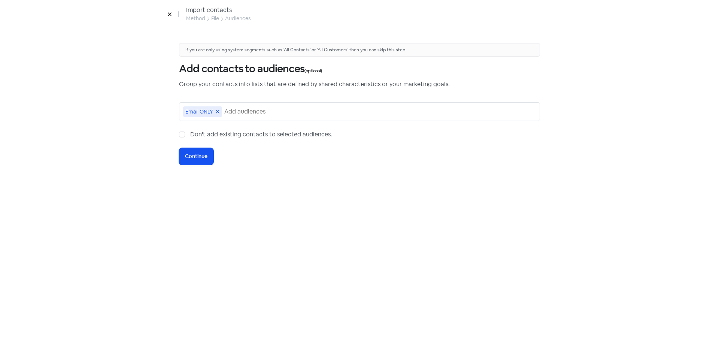
click at [190, 133] on label "Don't add existing contacts to selected audiences." at bounding box center [261, 134] width 142 height 9
click at [190, 133] on input "Don't add existing contacts to selected audiences." at bounding box center [192, 132] width 5 height 5
checkbox input "true"
click at [198, 157] on span "Continue" at bounding box center [196, 156] width 22 height 8
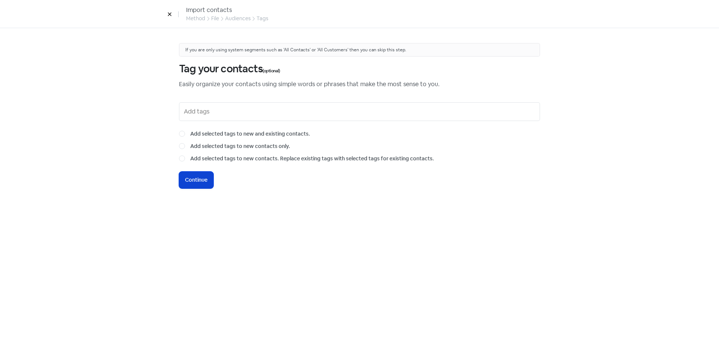
click at [206, 178] on span "Continue" at bounding box center [196, 180] width 22 height 8
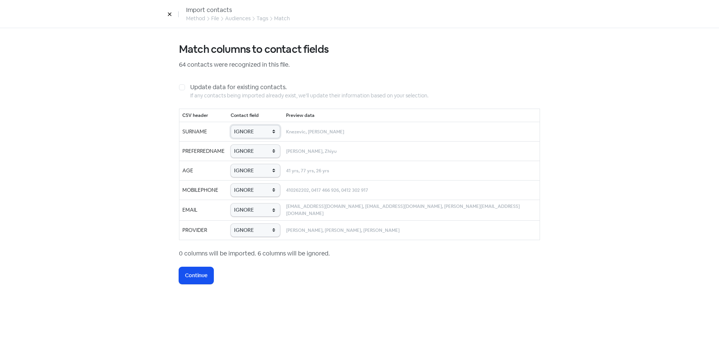
drag, startPoint x: 255, startPoint y: 133, endPoint x: 255, endPoint y: 138, distance: 5.2
click at [255, 133] on select "IGNORE First name Last name Mobile number Email address Contact status Provider…" at bounding box center [255, 131] width 49 height 13
select select "last_name"
click at [243, 125] on select "IGNORE First name Last name Mobile number Email address Contact status Provider…" at bounding box center [255, 131] width 49 height 13
click at [255, 154] on select "IGNORE First name Last name Mobile number Email address Contact status Provider…" at bounding box center [255, 151] width 49 height 13
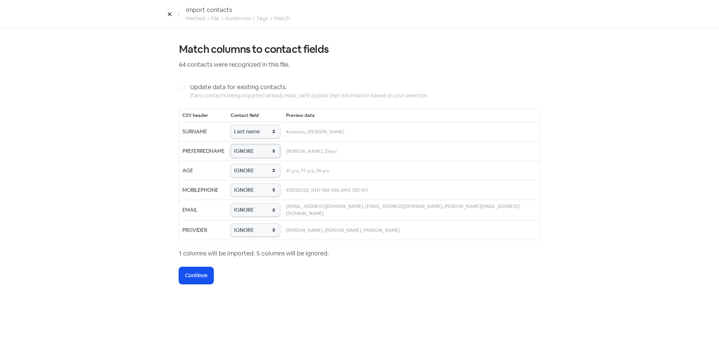
select select "first_name"
click at [243, 145] on select "IGNORE First name Last name Mobile number Email address Contact status Provider…" at bounding box center [255, 151] width 49 height 13
drag, startPoint x: 257, startPoint y: 170, endPoint x: 256, endPoint y: 177, distance: 7.2
click at [257, 170] on select "IGNORE First name Last name Mobile number Email address Contact status Provider…" at bounding box center [255, 170] width 49 height 13
select select "age"
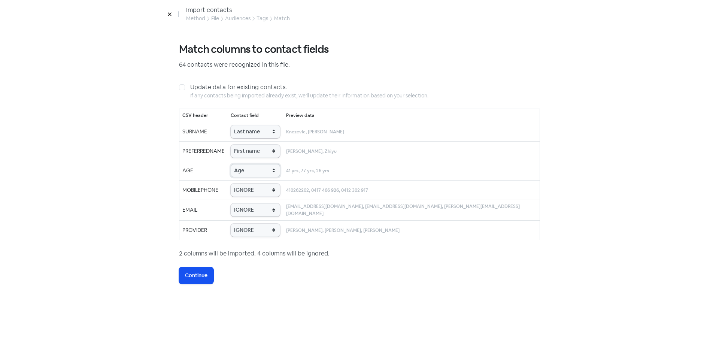
click at [243, 164] on select "IGNORE First name Last name Mobile number Email address Contact status Provider…" at bounding box center [255, 170] width 49 height 13
click at [261, 193] on select "IGNORE First name Last name Mobile number Email address Contact status Provider…" at bounding box center [255, 189] width 49 height 13
select select "phone"
click at [243, 183] on select "IGNORE First name Last name Mobile number Email address Contact status Provider…" at bounding box center [255, 189] width 49 height 13
click at [261, 212] on select "IGNORE First name Last name Mobile number Email address Contact status Provider…" at bounding box center [255, 209] width 49 height 13
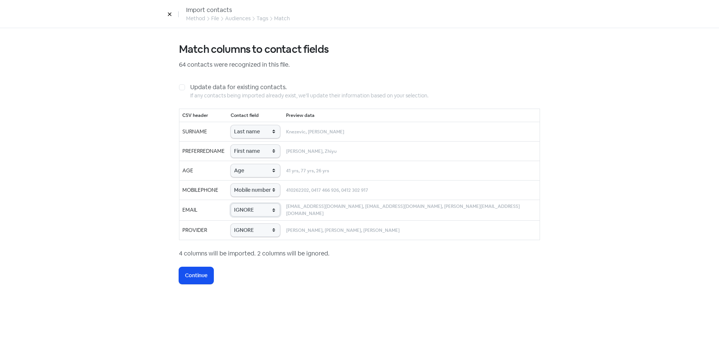
select select "email"
click at [243, 203] on select "IGNORE First name Last name Mobile number Email address Contact status Provider…" at bounding box center [255, 209] width 49 height 13
click at [268, 228] on select "IGNORE First name Last name Mobile number Email address Contact status Provider…" at bounding box center [255, 230] width 49 height 13
select select "provider_name"
click at [243, 224] on select "IGNORE First name Last name Mobile number Email address Contact status Provider…" at bounding box center [255, 230] width 49 height 13
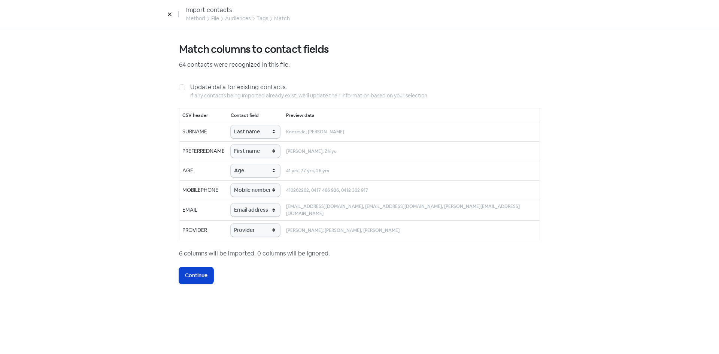
click at [202, 279] on button "Icon For Loading Continue" at bounding box center [196, 275] width 34 height 17
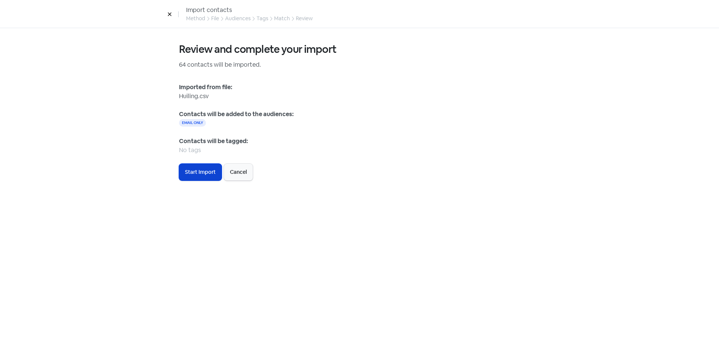
click at [192, 166] on button "Icon For Loading Start Import" at bounding box center [200, 172] width 43 height 17
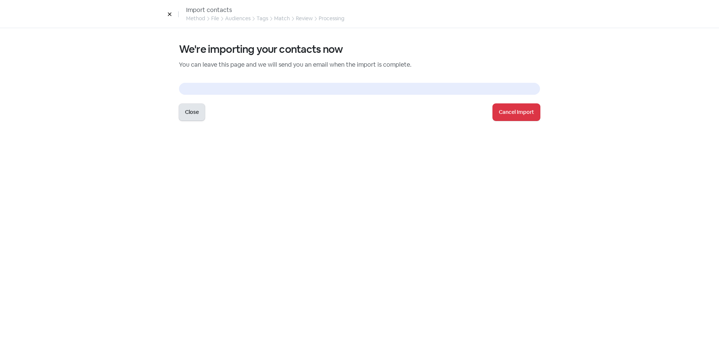
click at [187, 112] on button "Close" at bounding box center [192, 112] width 26 height 17
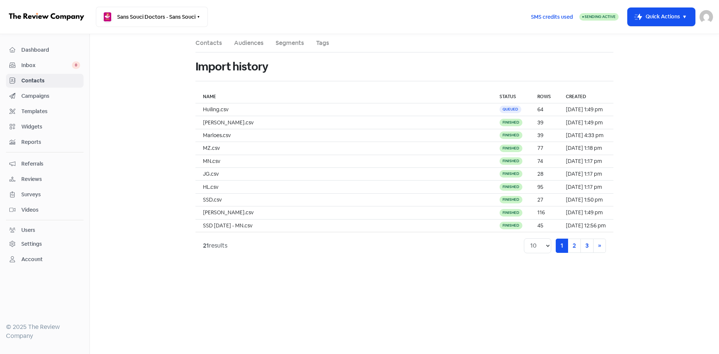
click at [641, 136] on main "Contacts Audiences Segments Tags Import history Name Status Rows Created Huilin…" at bounding box center [404, 194] width 629 height 320
click at [202, 41] on link "Contacts" at bounding box center [208, 43] width 27 height 9
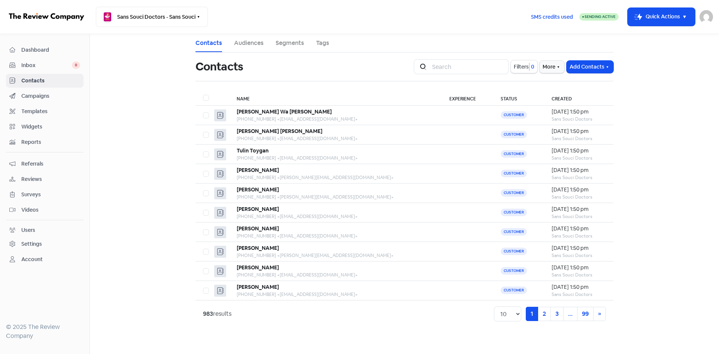
click at [34, 110] on span "Templates" at bounding box center [50, 111] width 59 height 8
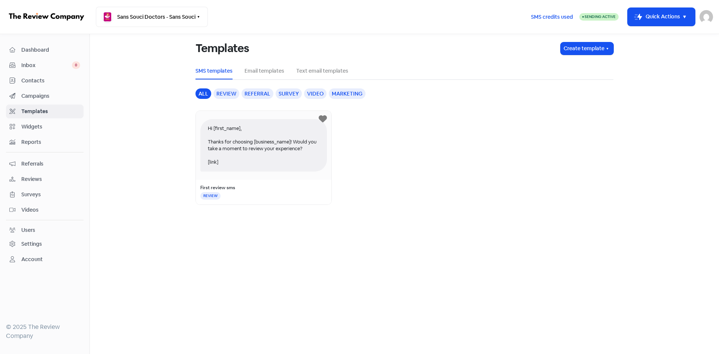
click at [33, 85] on div "Contacts" at bounding box center [44, 80] width 71 height 9
